Goal: Task Accomplishment & Management: Complete application form

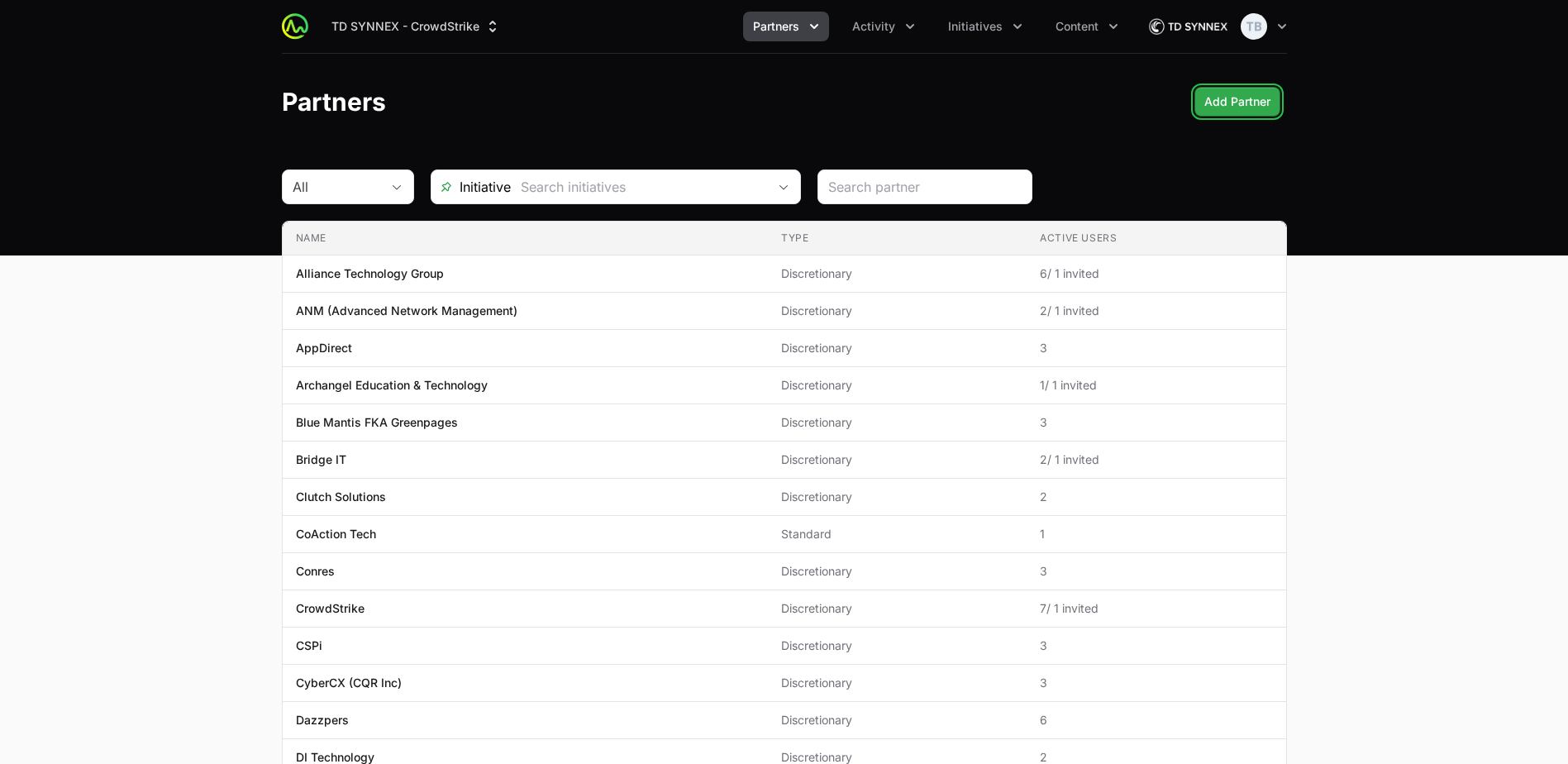
click at [1255, 111] on span "Add Partner" at bounding box center [1238, 102] width 66 height 20
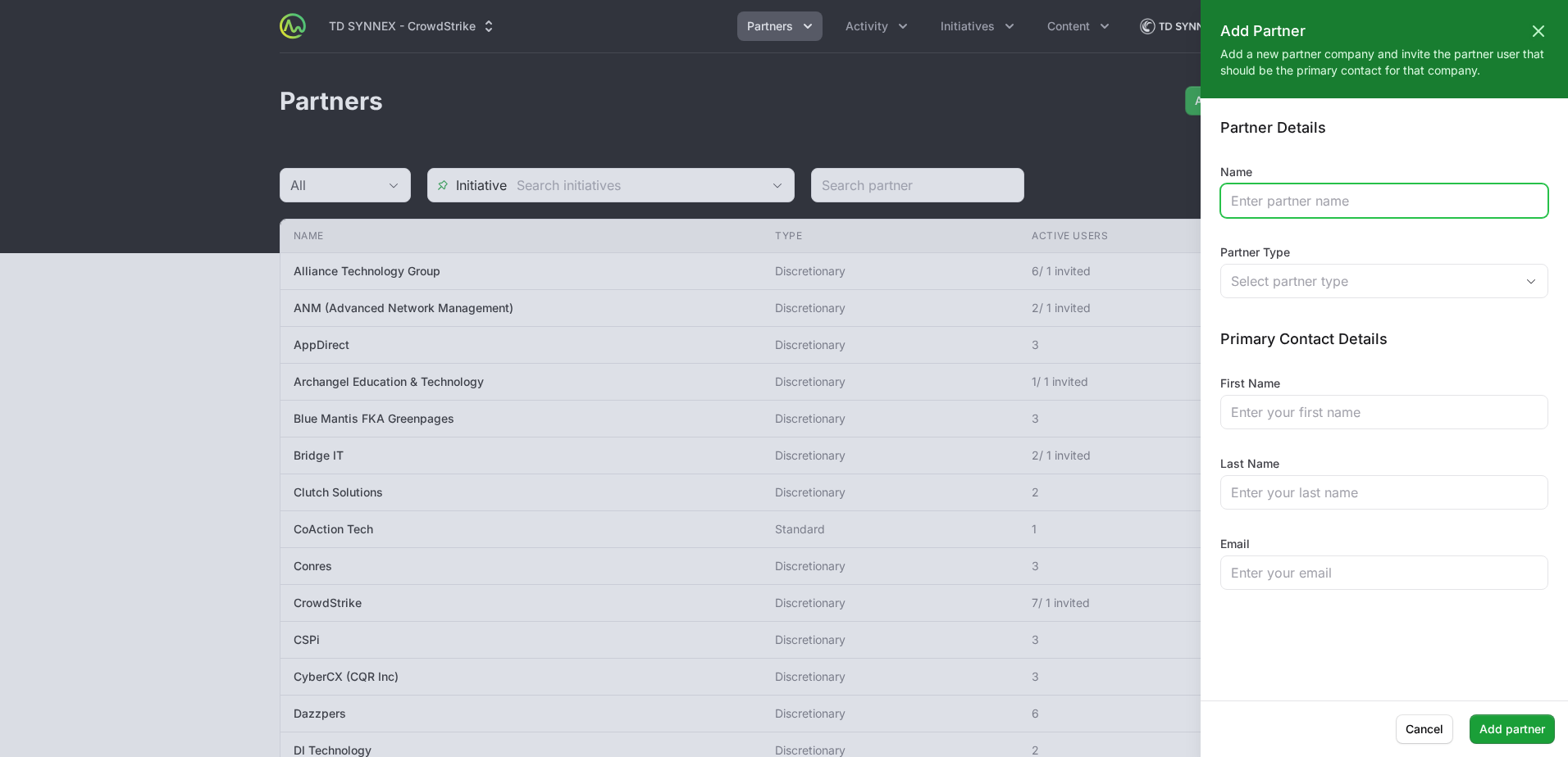
click at [1309, 208] on input "Name" at bounding box center [1384, 201] width 307 height 20
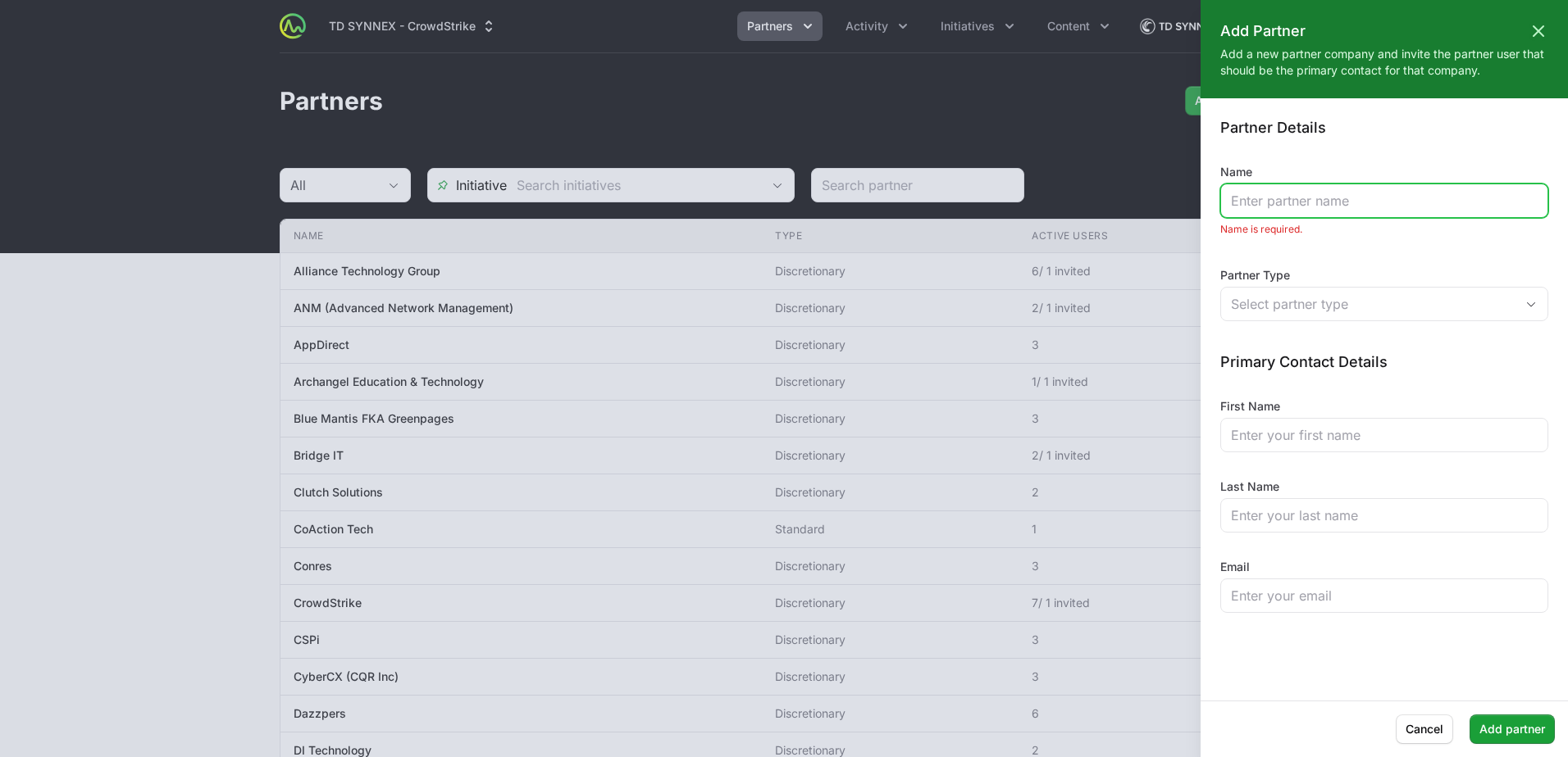
click at [1270, 203] on input "Name" at bounding box center [1384, 201] width 307 height 20
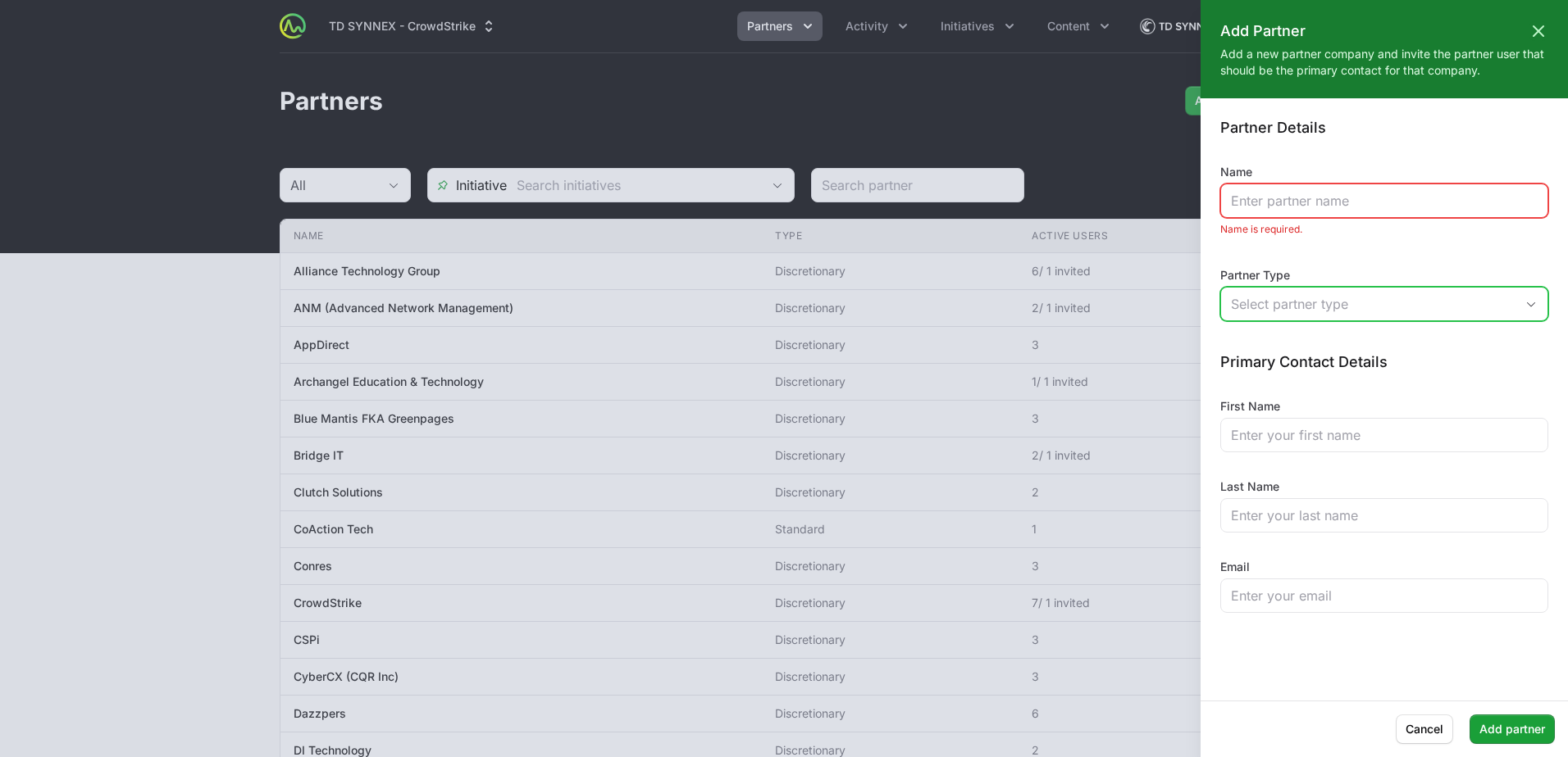
click at [1223, 304] on button "Select partner type" at bounding box center [1384, 304] width 326 height 32
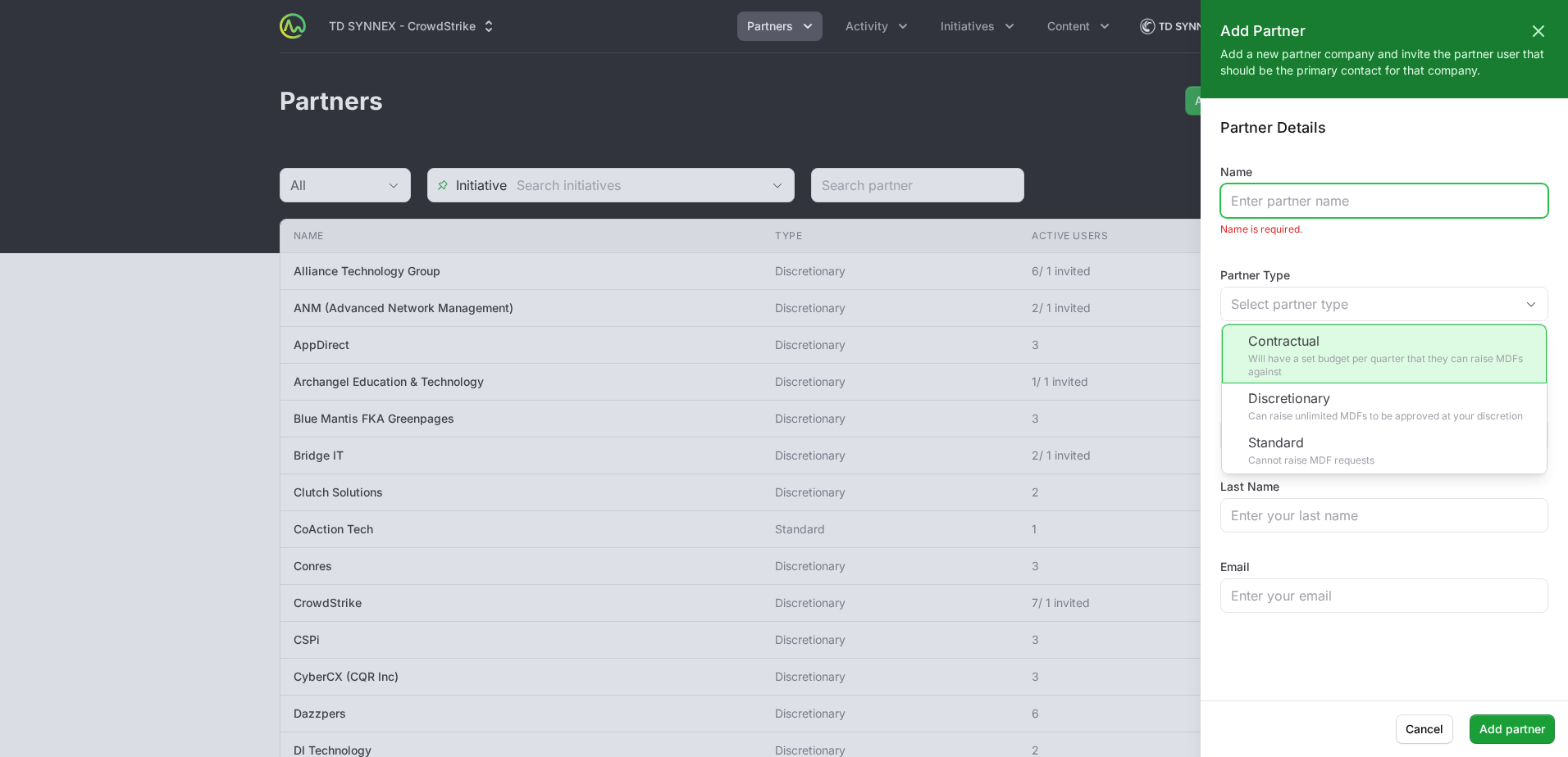
click at [1313, 205] on input "Name" at bounding box center [1384, 201] width 307 height 20
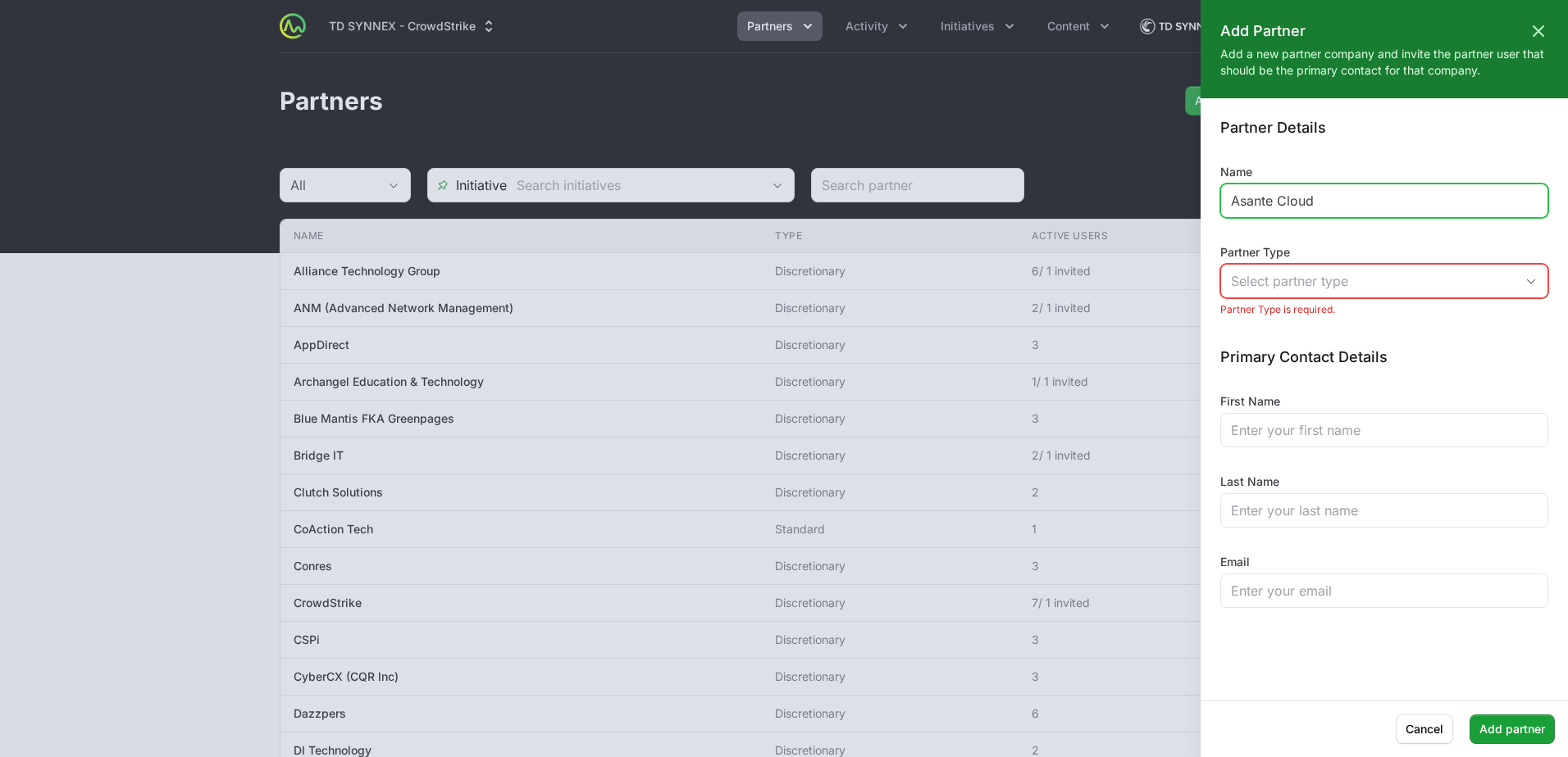
type input "Asante Cloud"
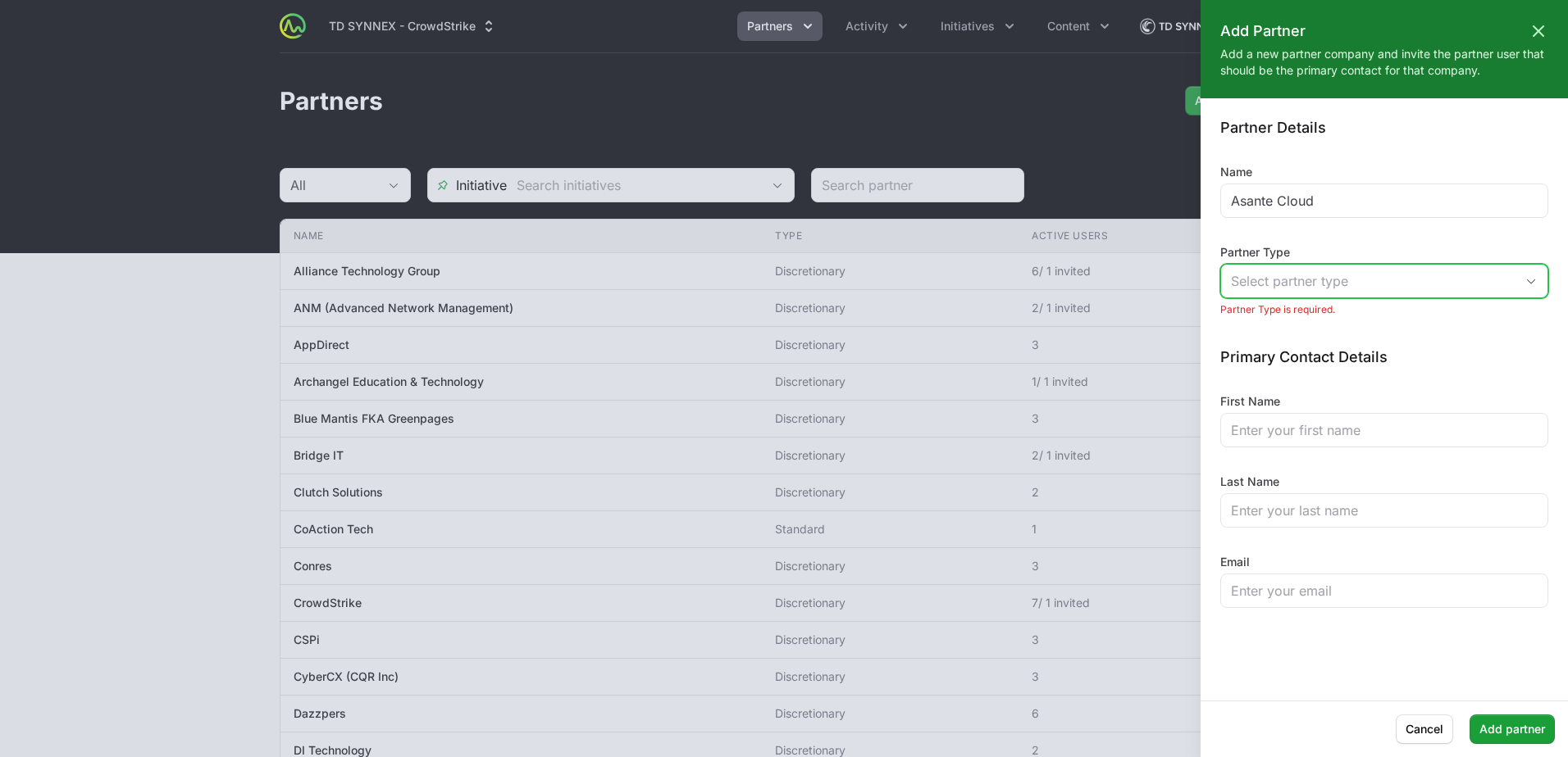
click at [1426, 277] on div "Select partner type" at bounding box center [1373, 281] width 284 height 20
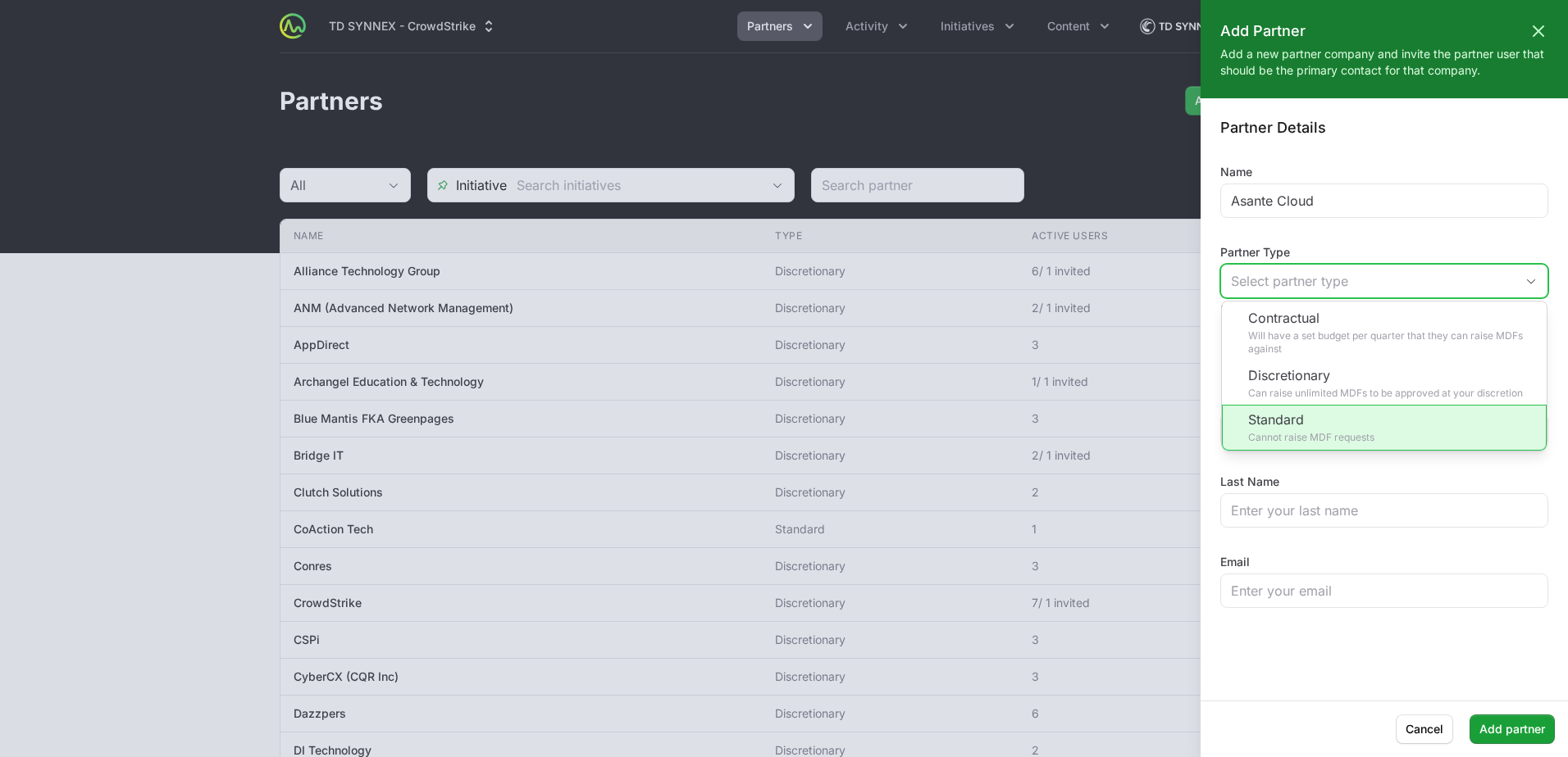
click at [1377, 427] on li "Standard Cannot raise MDF requests" at bounding box center [1384, 428] width 325 height 46
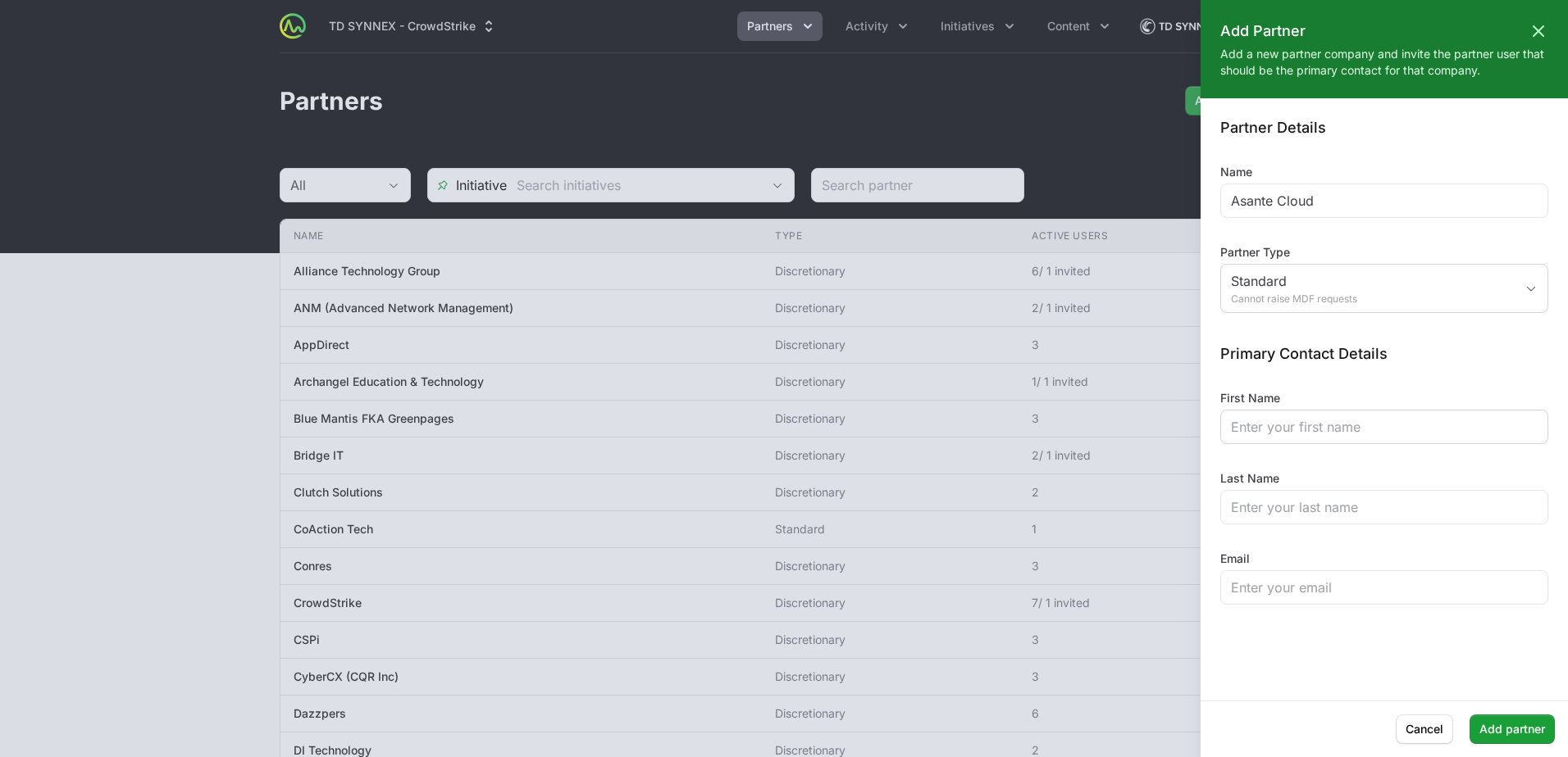
click at [1353, 438] on div at bounding box center [1384, 427] width 328 height 34
click at [1357, 426] on input "First Name" at bounding box center [1384, 427] width 307 height 20
type input "Chris"
type input "Hanson"
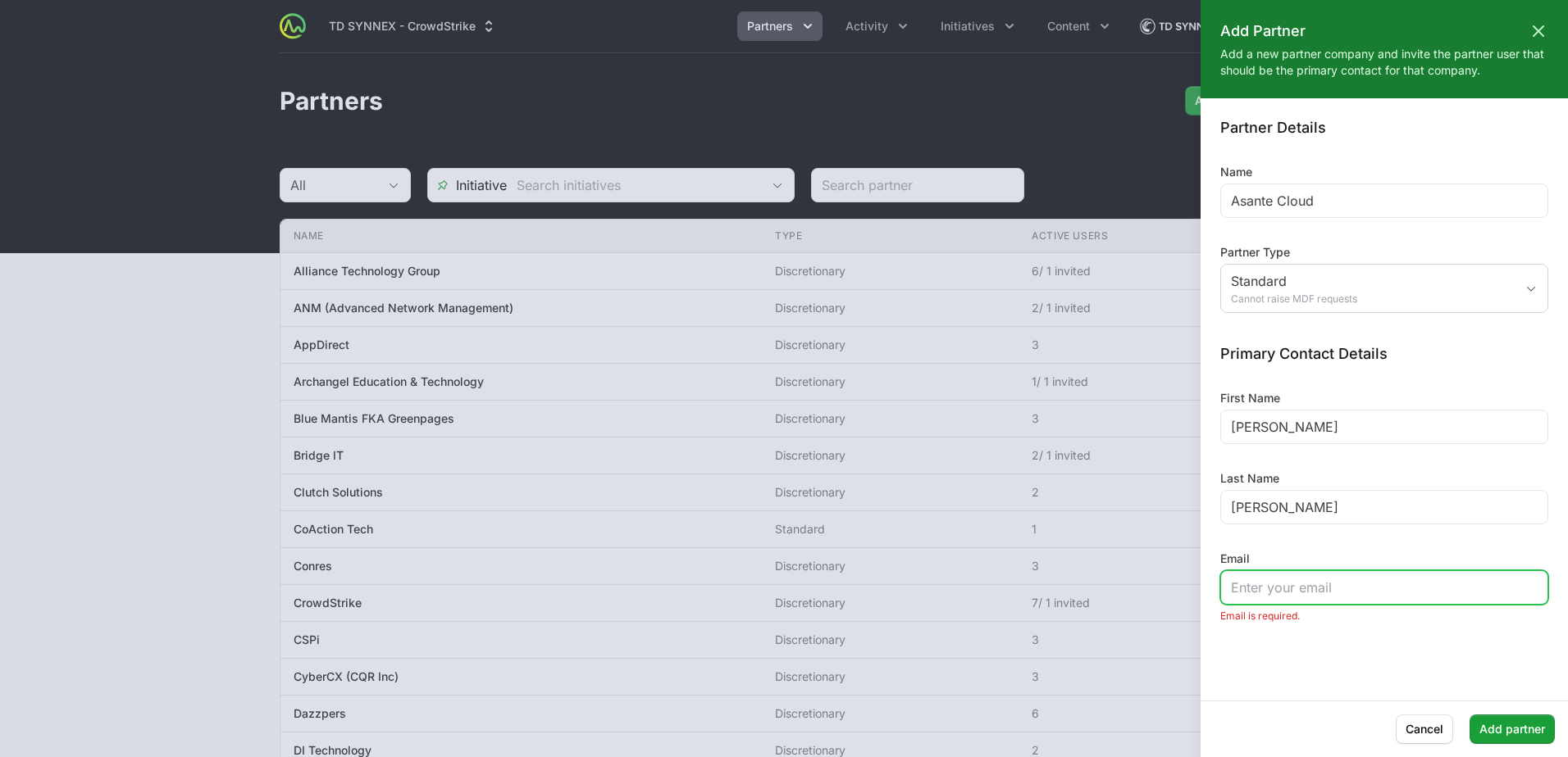
paste input "chris.hanson@asantecloud.com"
type input "chris.hanson@asantecloud.com"
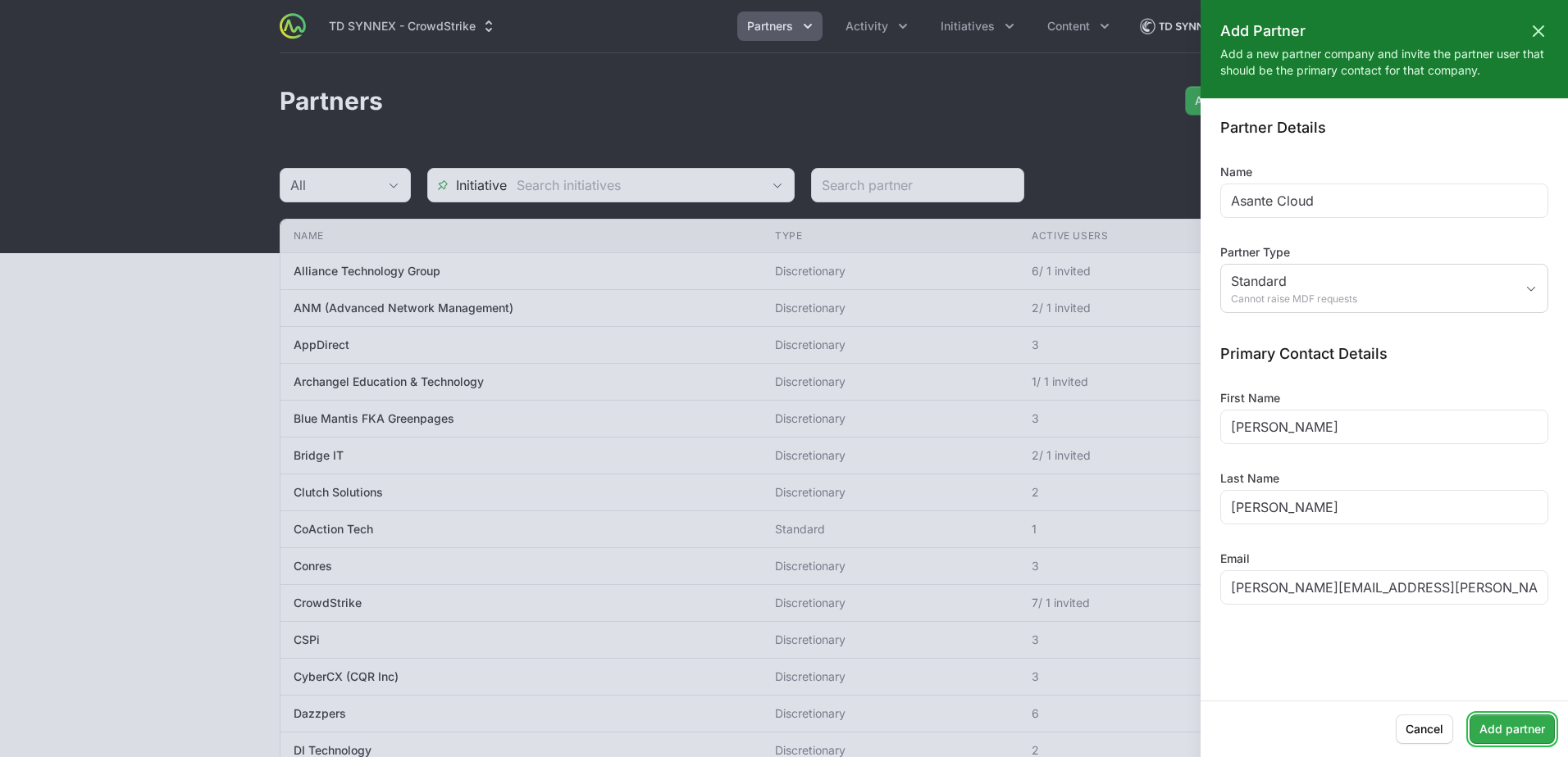
click at [1521, 733] on span "Add partner" at bounding box center [1512, 729] width 66 height 20
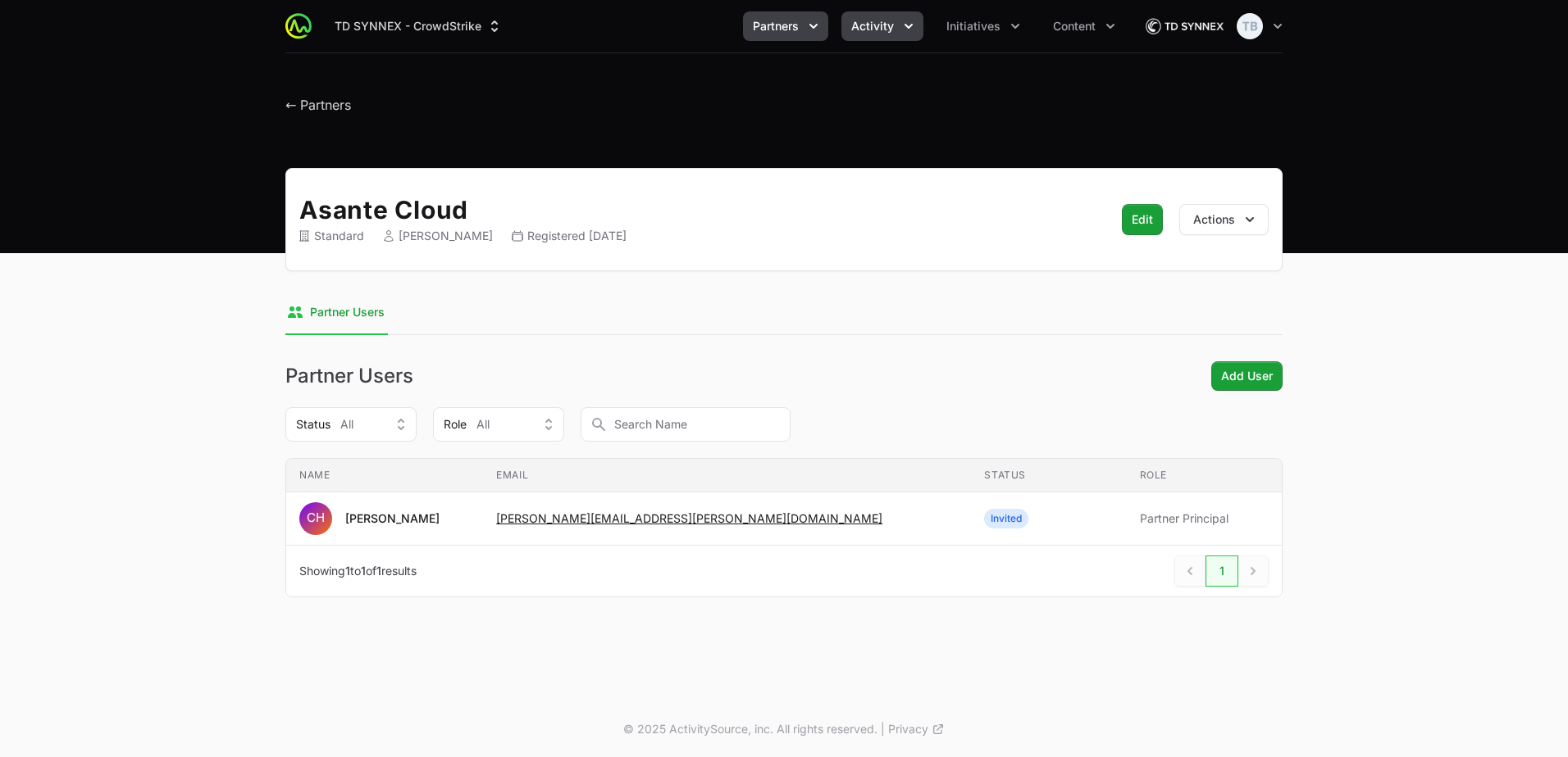
click at [913, 35] on button "Activity" at bounding box center [882, 26] width 82 height 30
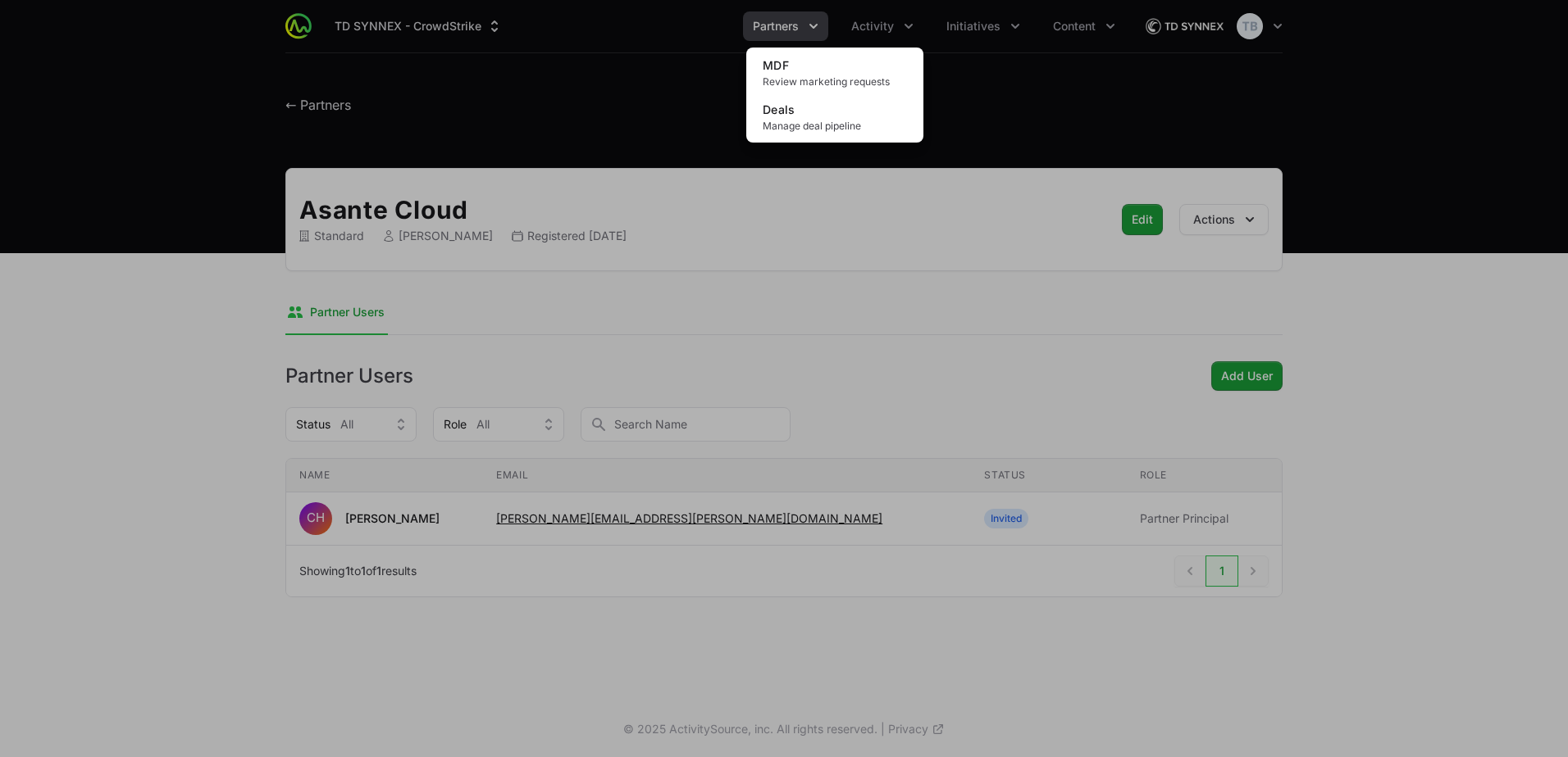
click at [965, 17] on div "Activity menu" at bounding box center [784, 378] width 1568 height 757
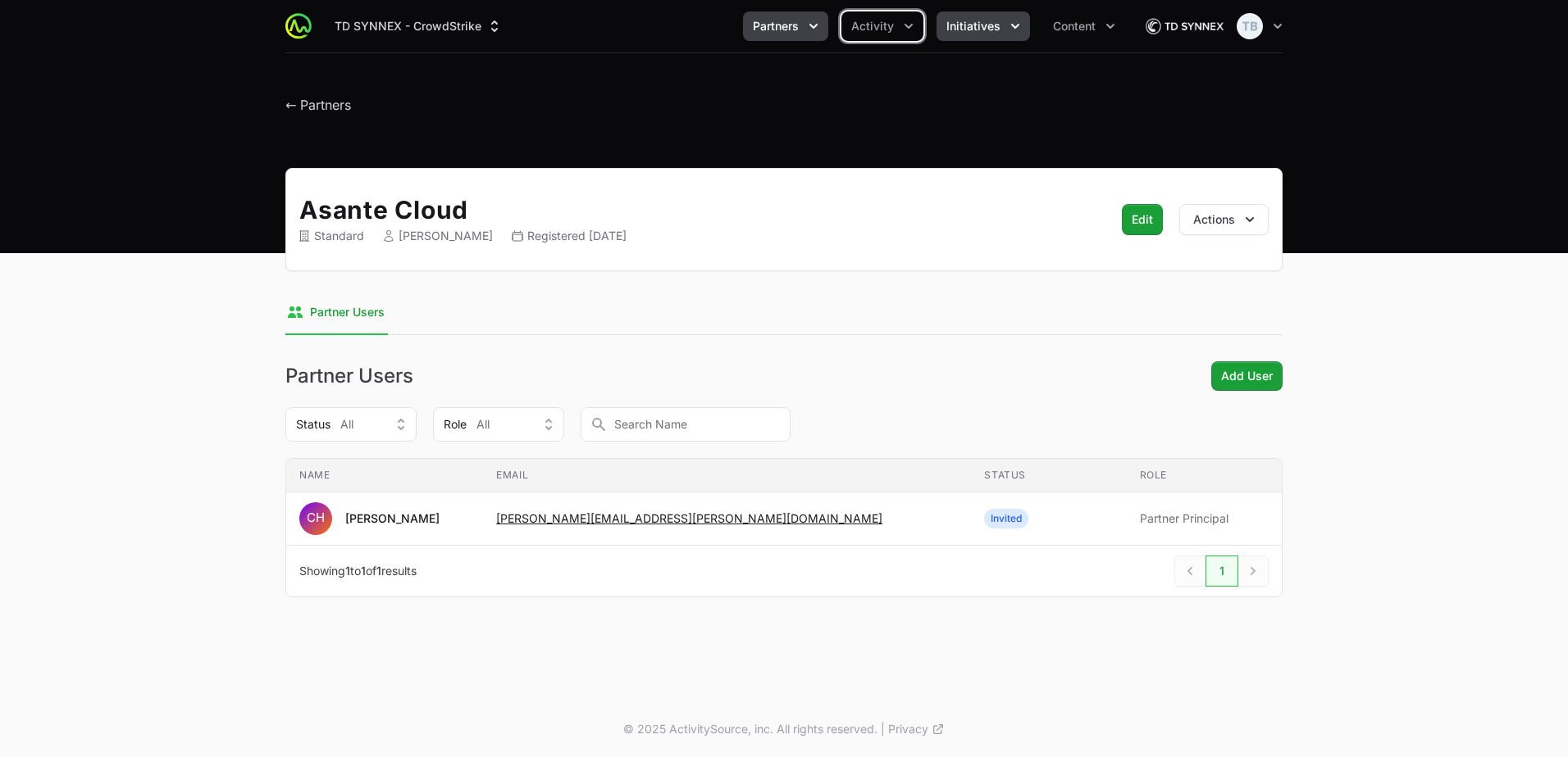
click at [969, 18] on span "Initiatives" at bounding box center [974, 26] width 54 height 16
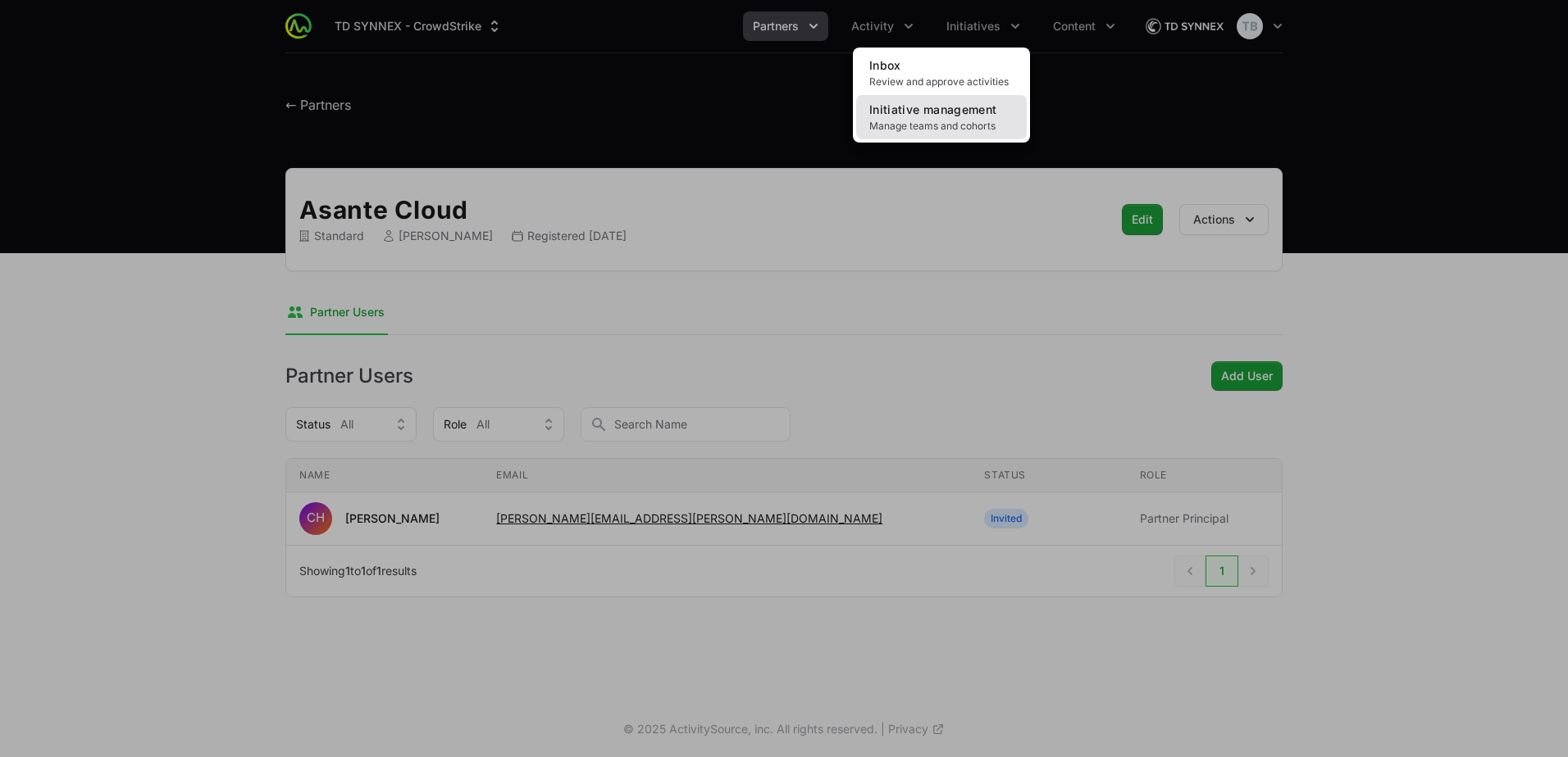
click at [918, 139] on link "Initiative management Manage teams and cohorts" at bounding box center [941, 117] width 170 height 44
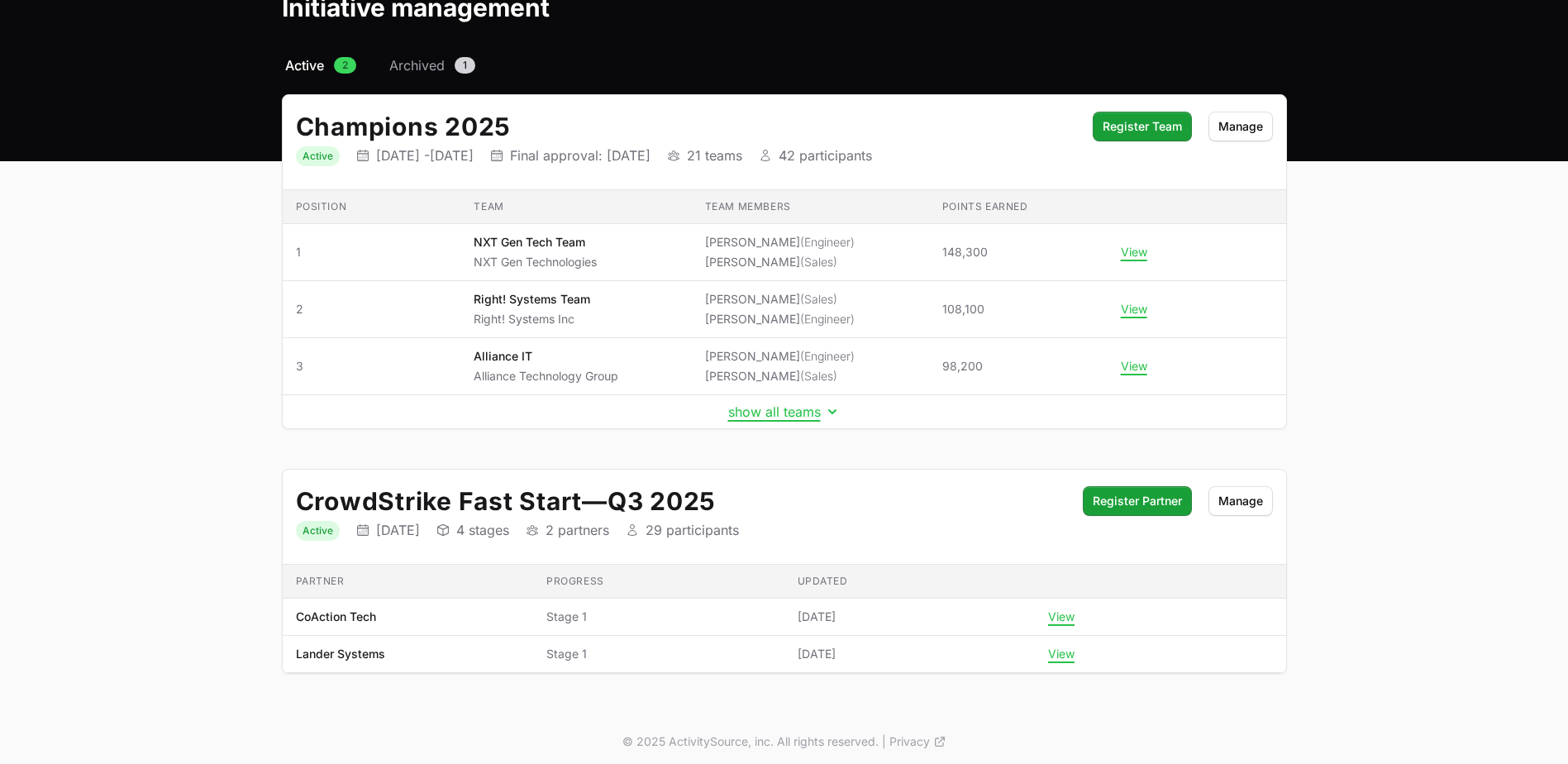
scroll to position [100, 0]
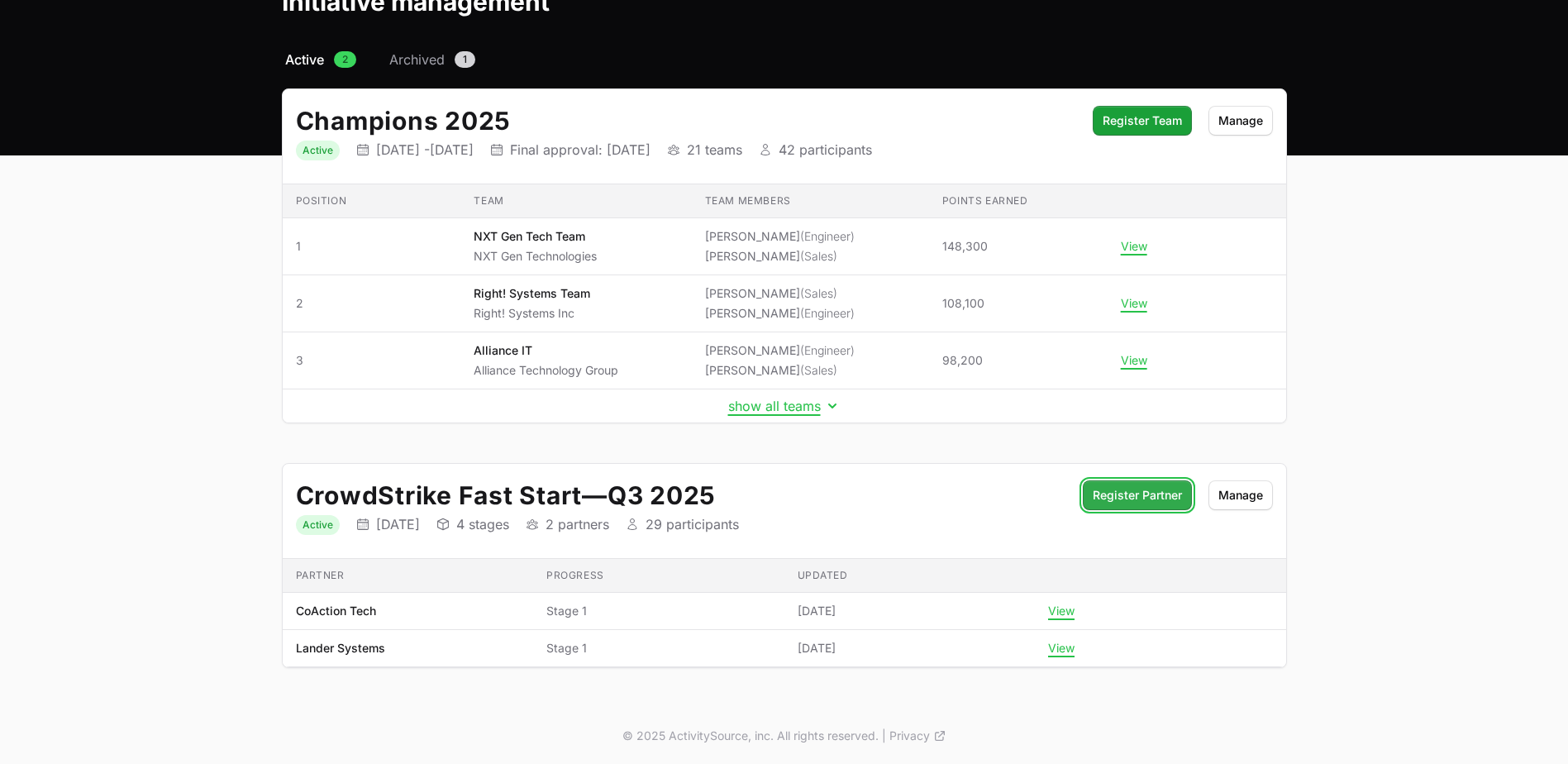
click at [1145, 500] on span "Register Partner" at bounding box center [1138, 495] width 89 height 20
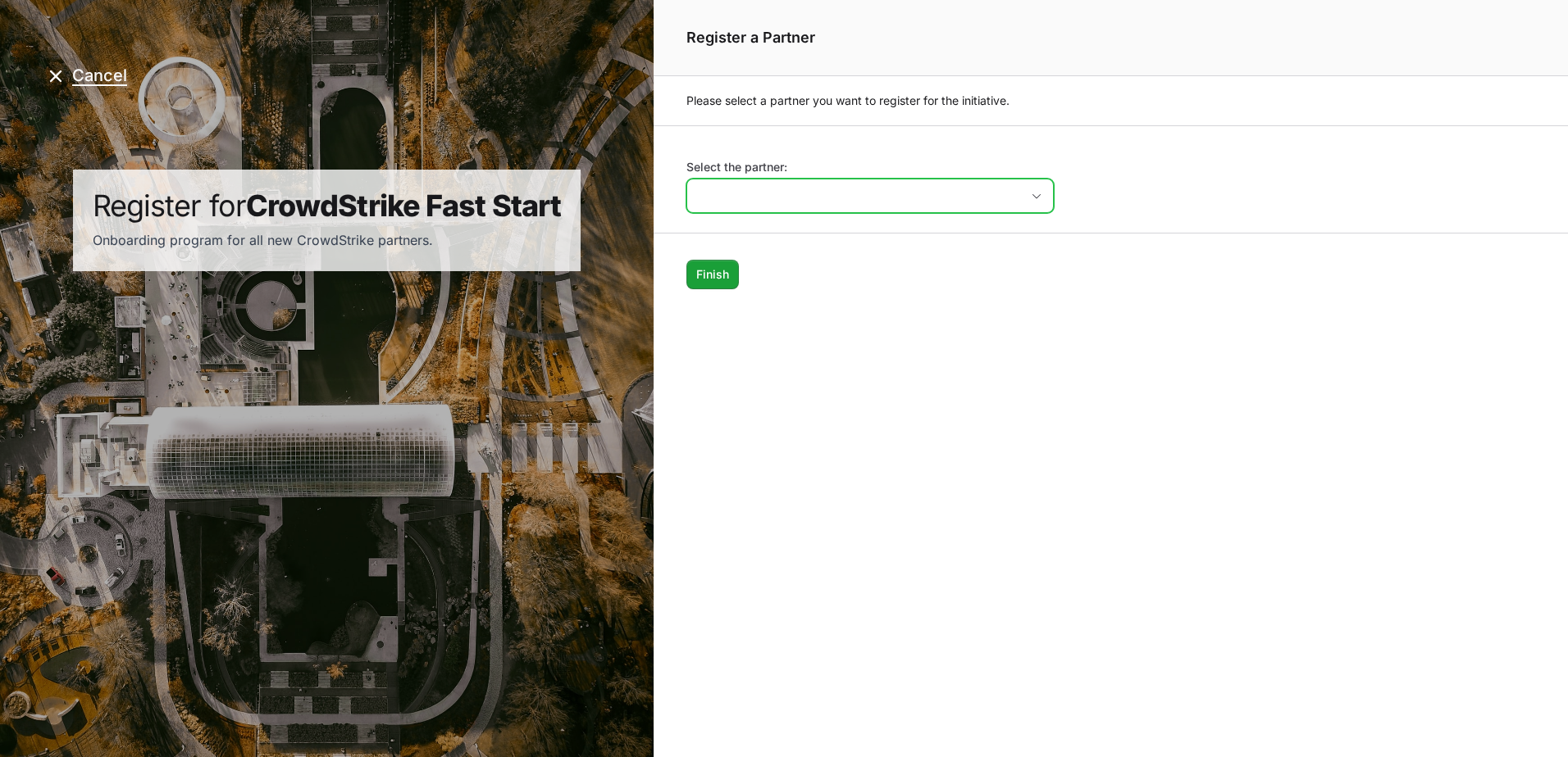
click at [793, 198] on input "Select the partner:" at bounding box center [854, 195] width 333 height 32
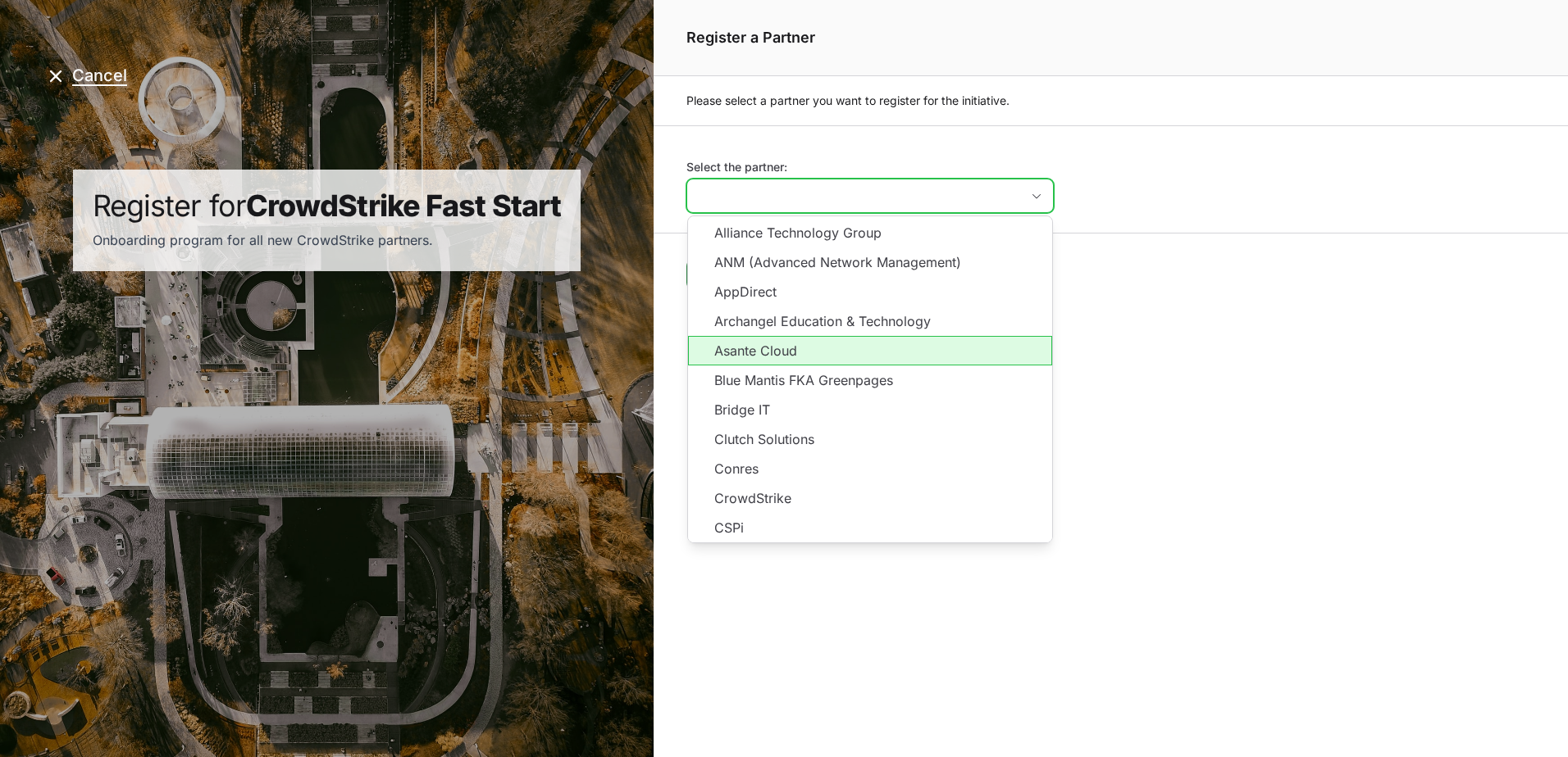
click at [824, 360] on li "Asante Cloud" at bounding box center [870, 350] width 364 height 30
type input "Asante Cloud"
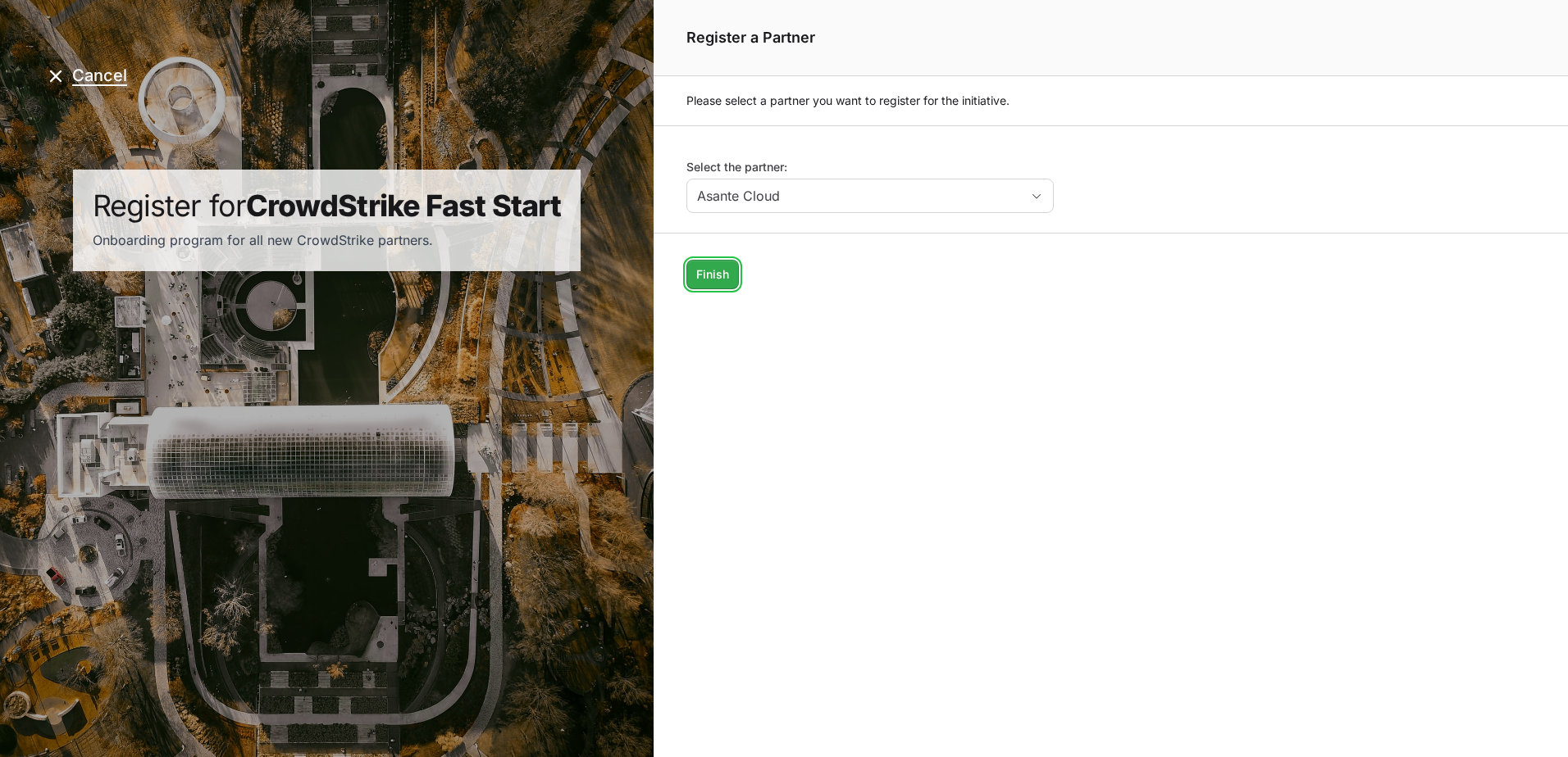
click at [707, 281] on span "Finish" at bounding box center [712, 275] width 32 height 20
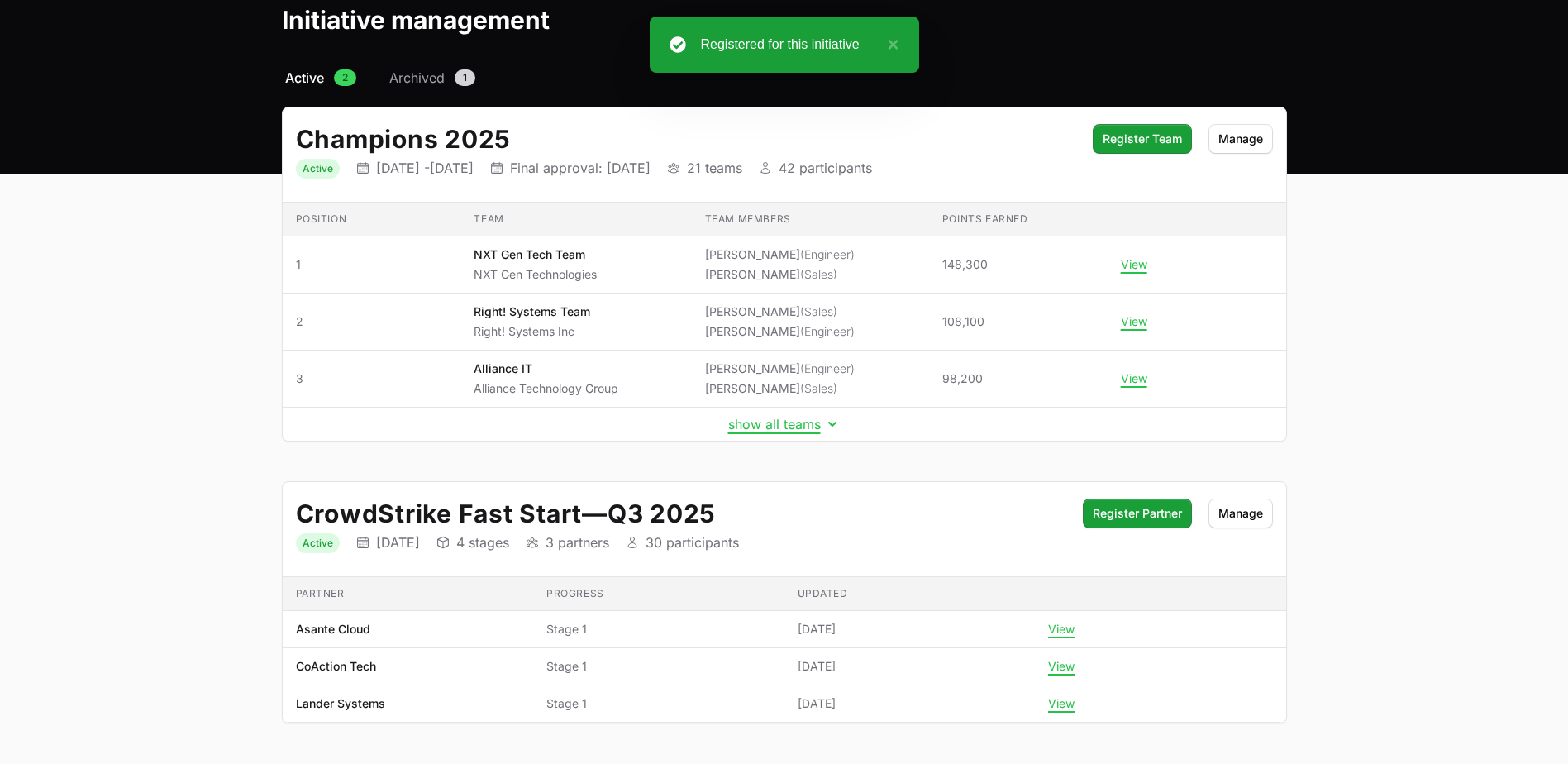
scroll to position [137, 0]
